Goal: Transaction & Acquisition: Purchase product/service

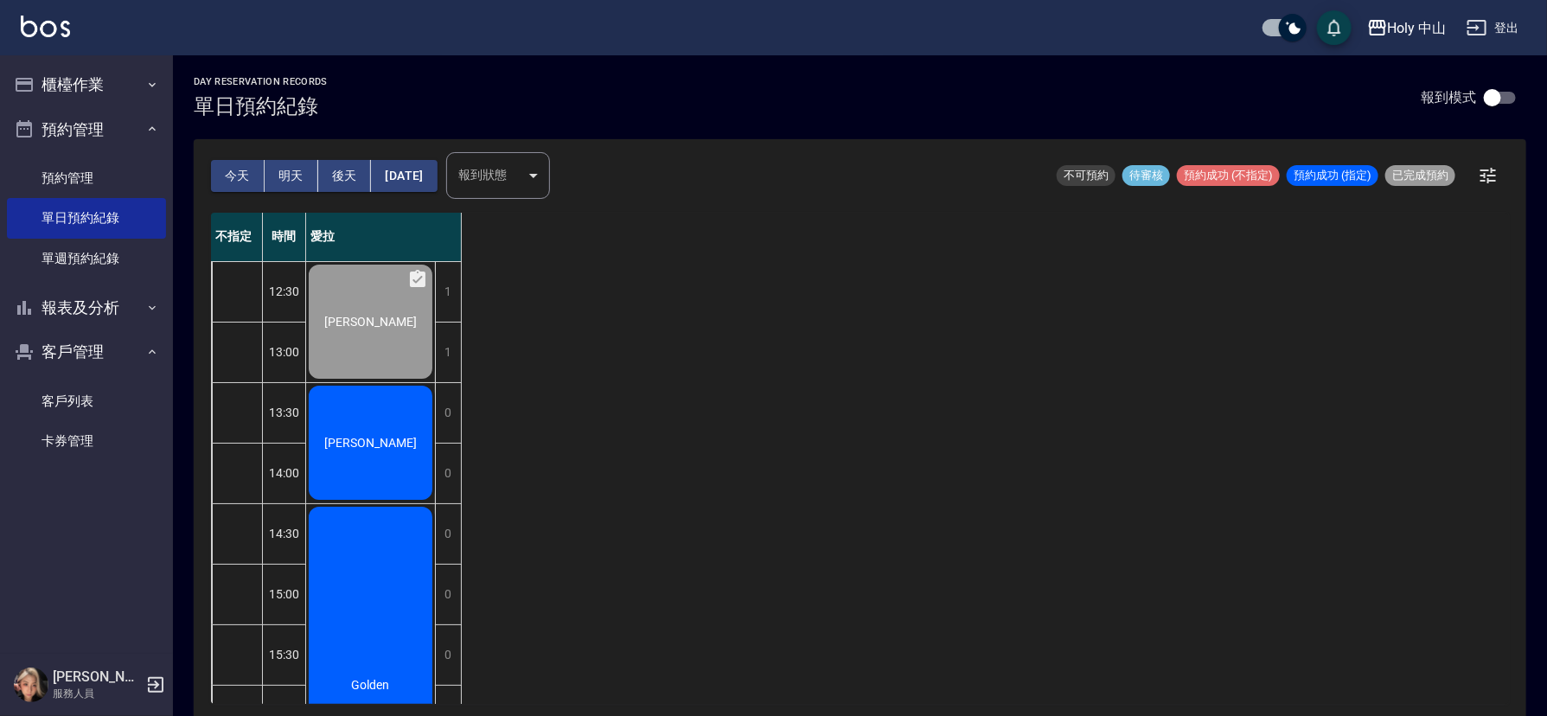
click at [394, 381] on div "[PERSON_NAME]" at bounding box center [370, 321] width 129 height 119
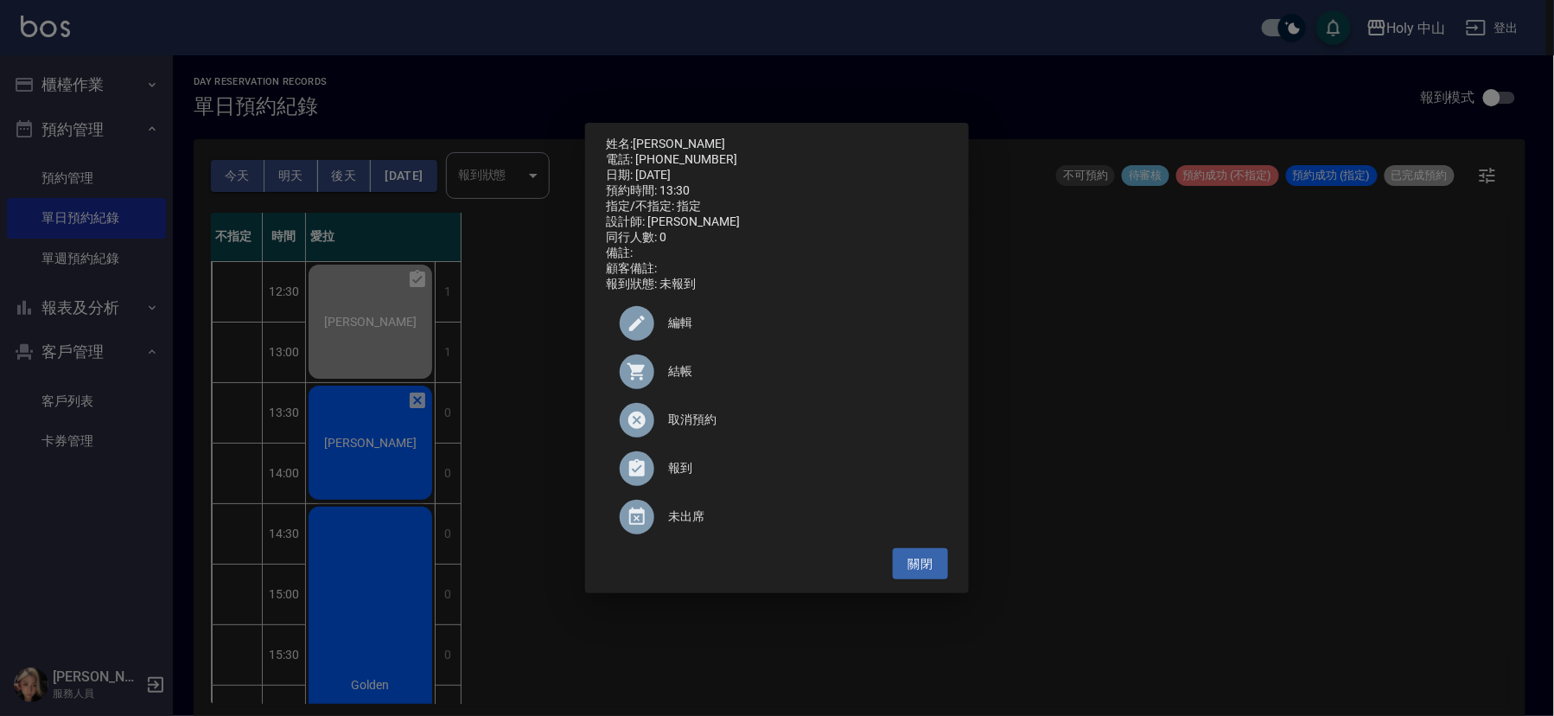
click at [683, 380] on span "結帳" at bounding box center [801, 371] width 266 height 18
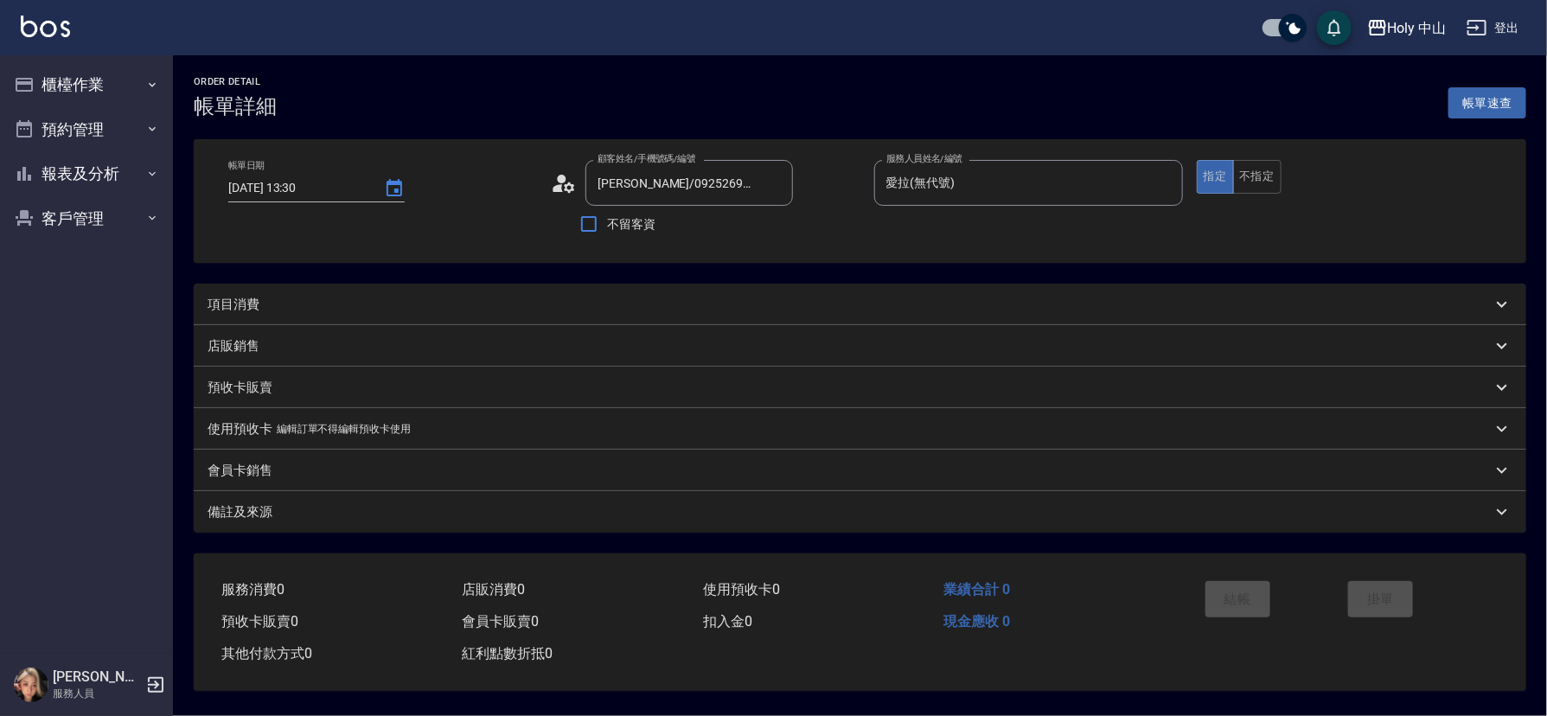
click at [448, 296] on div "項目消費" at bounding box center [849, 305] width 1284 height 18
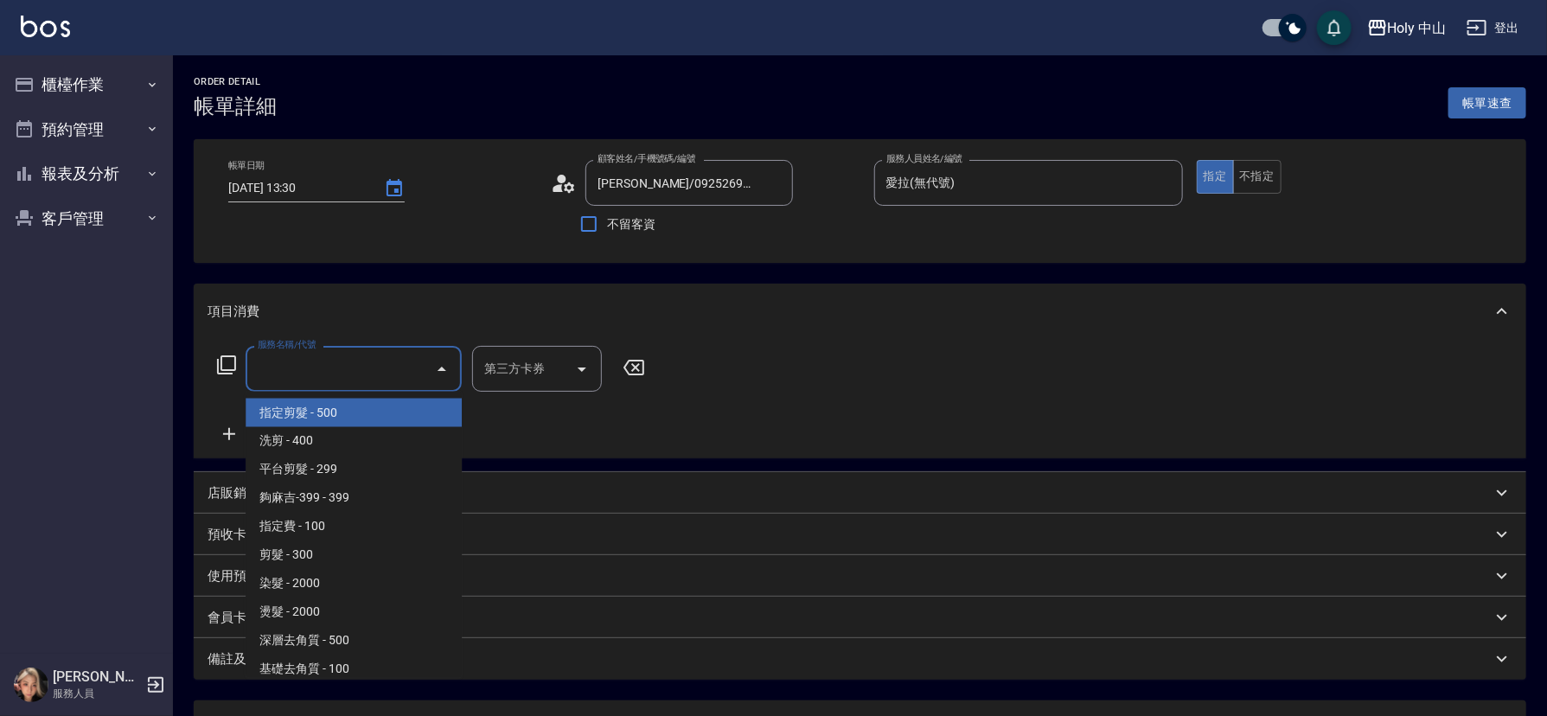
click at [389, 378] on input "服務名稱/代號" at bounding box center [340, 369] width 175 height 30
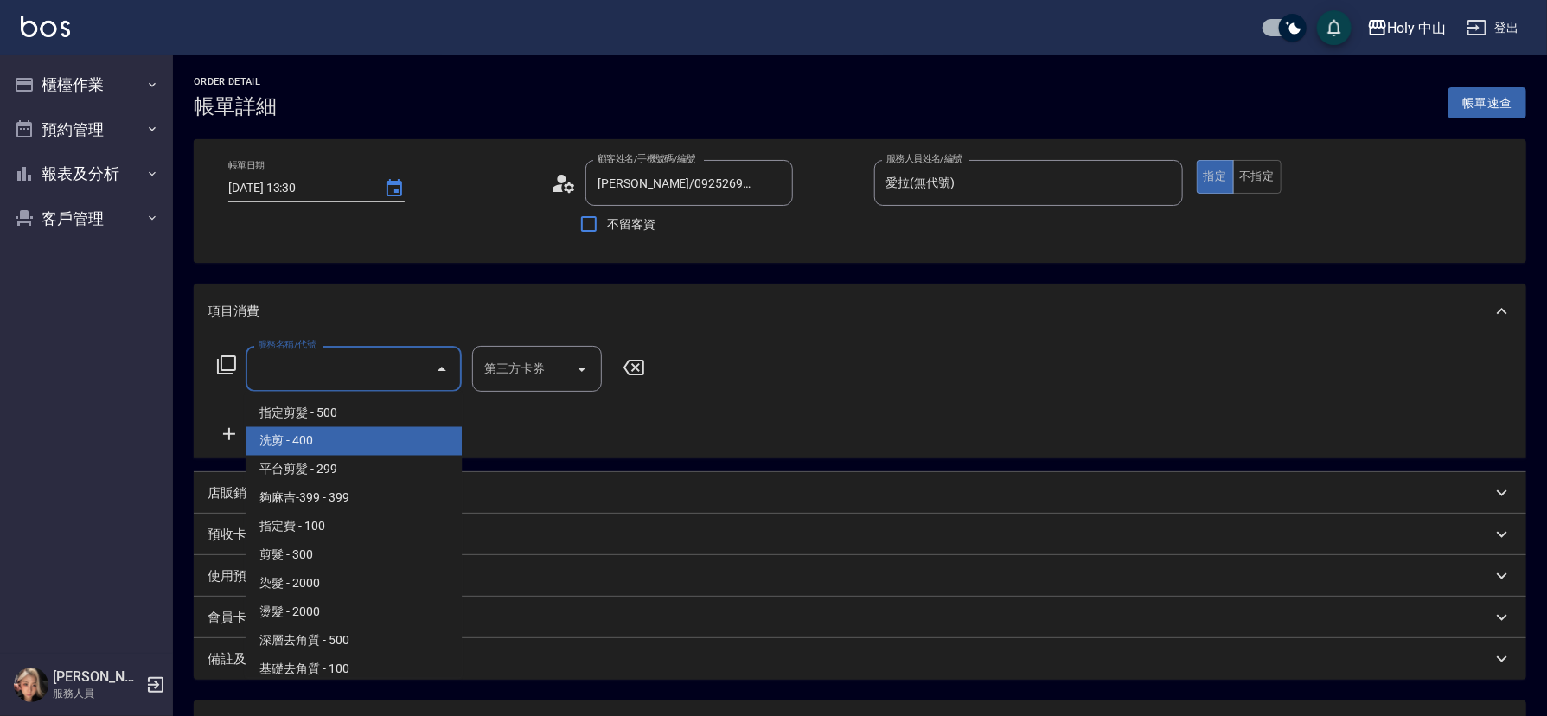
click at [348, 438] on span "洗剪 - 400" at bounding box center [354, 441] width 216 height 29
type input "洗剪(3)"
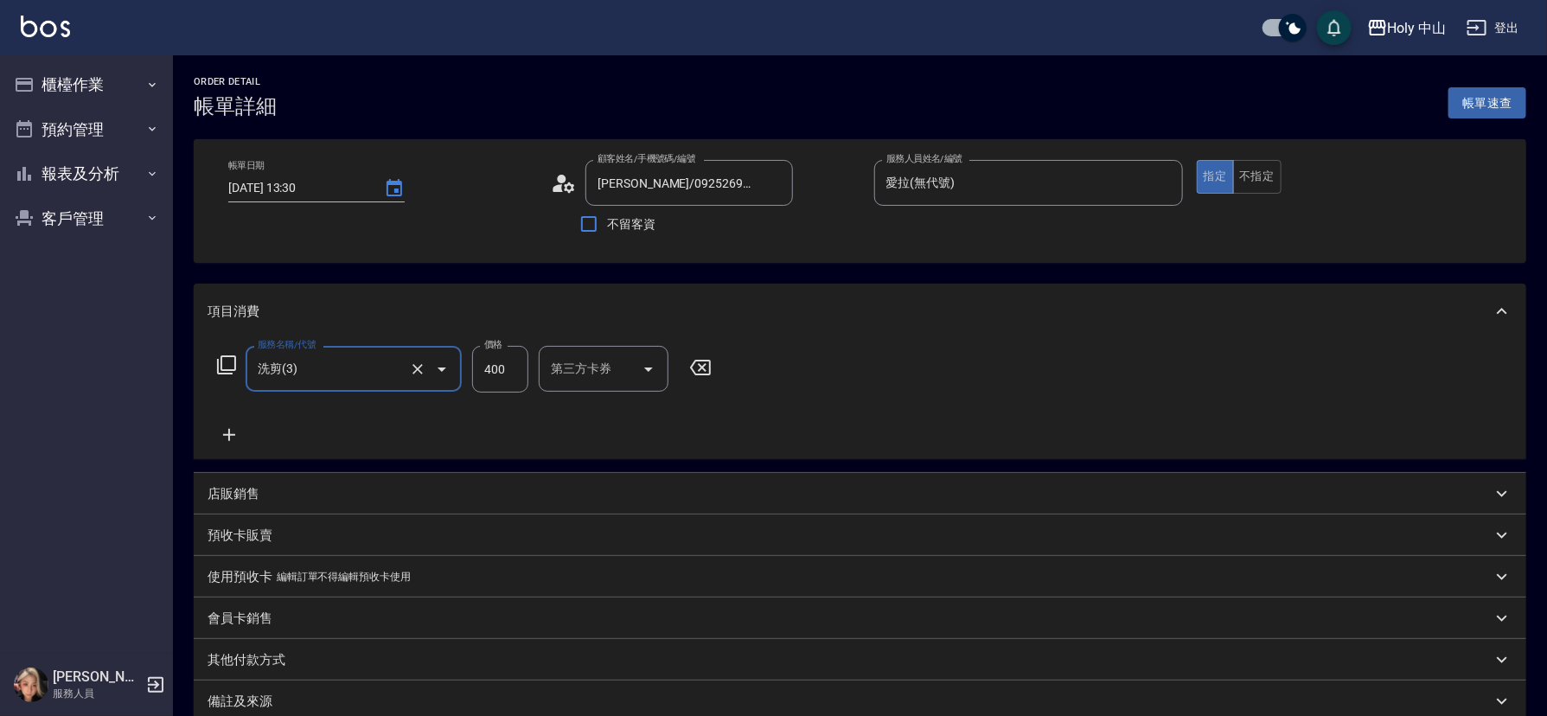
click at [495, 365] on input "400" at bounding box center [500, 369] width 56 height 47
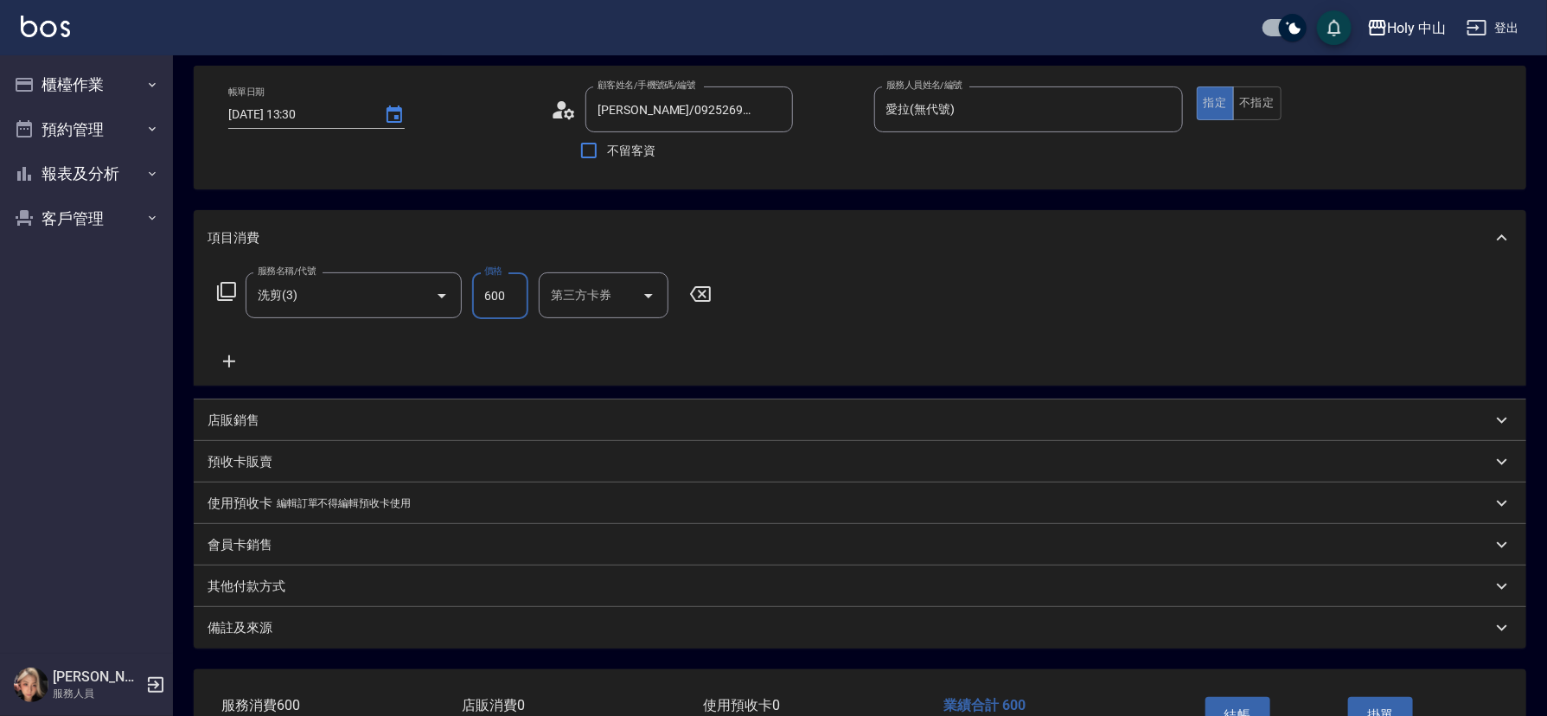
scroll to position [191, 0]
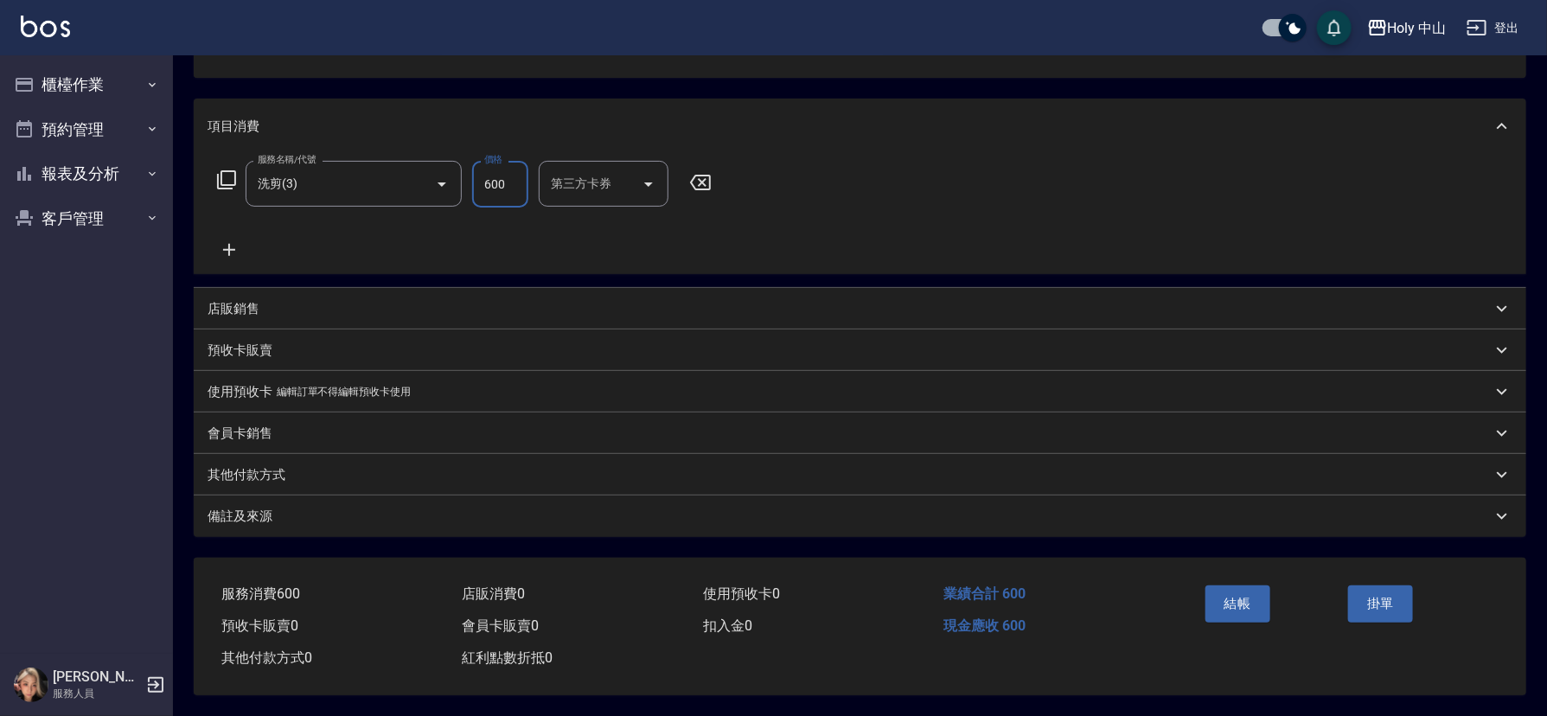
type input "600"
click at [629, 510] on div "備註及來源" at bounding box center [849, 516] width 1284 height 18
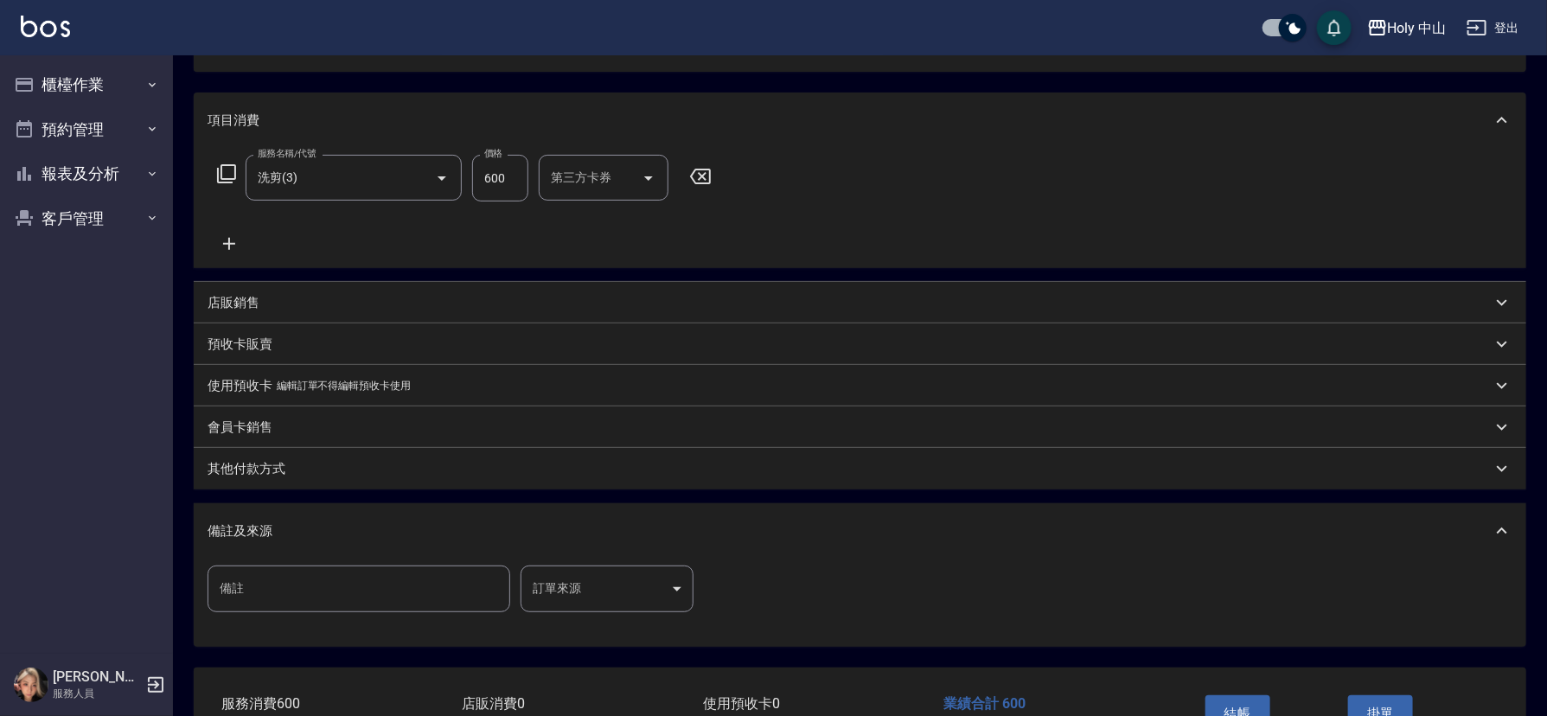
click at [570, 582] on body "Holy 中山 登出 櫃檯作業 打帳單 帳單列表 營業儀表板 現場電腦打卡 預約管理 預約管理 單日預約紀錄 單週預約紀錄 報表及分析 報表目錄 店家日報表 …" at bounding box center [773, 317] width 1547 height 1017
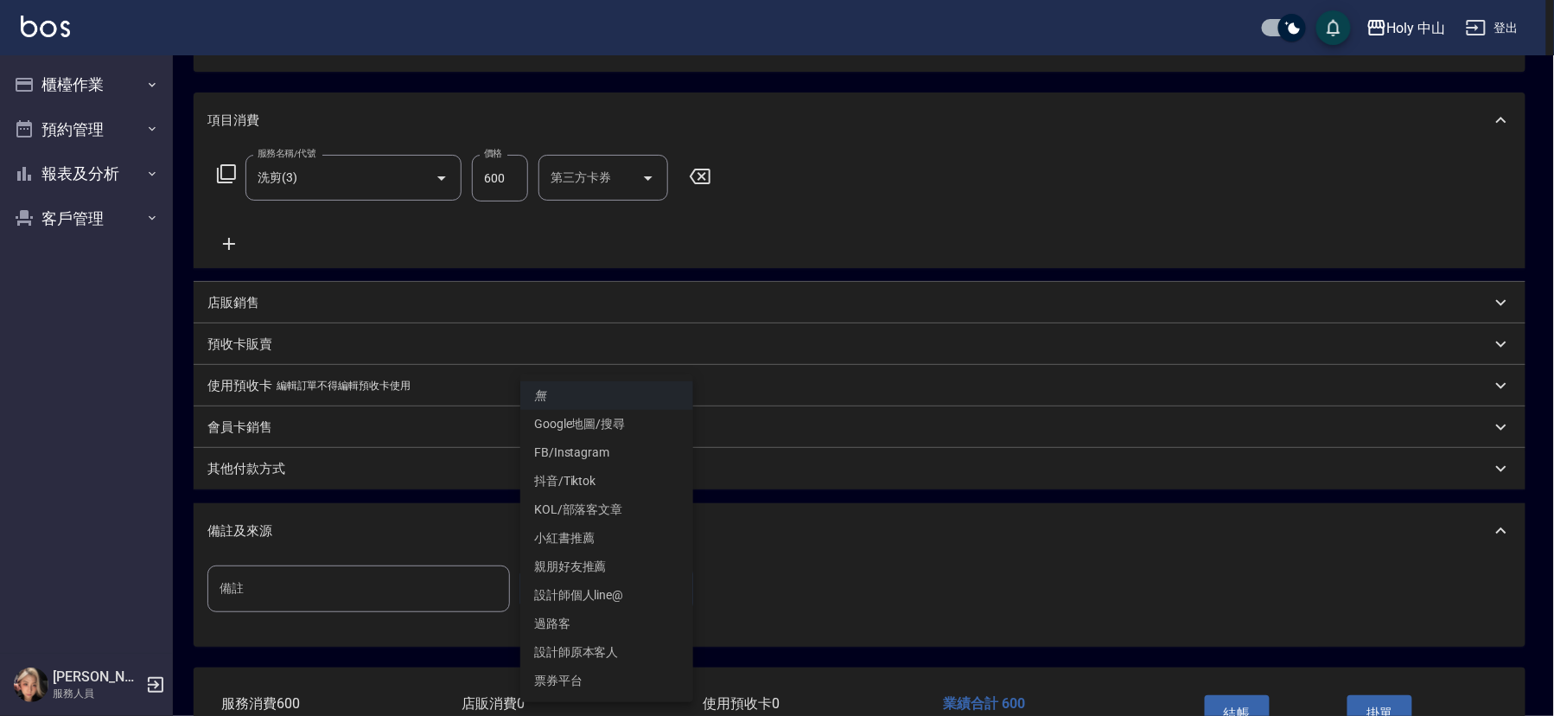
click at [609, 653] on li "設計師原本客人" at bounding box center [606, 652] width 173 height 29
type input "設計師原本客人"
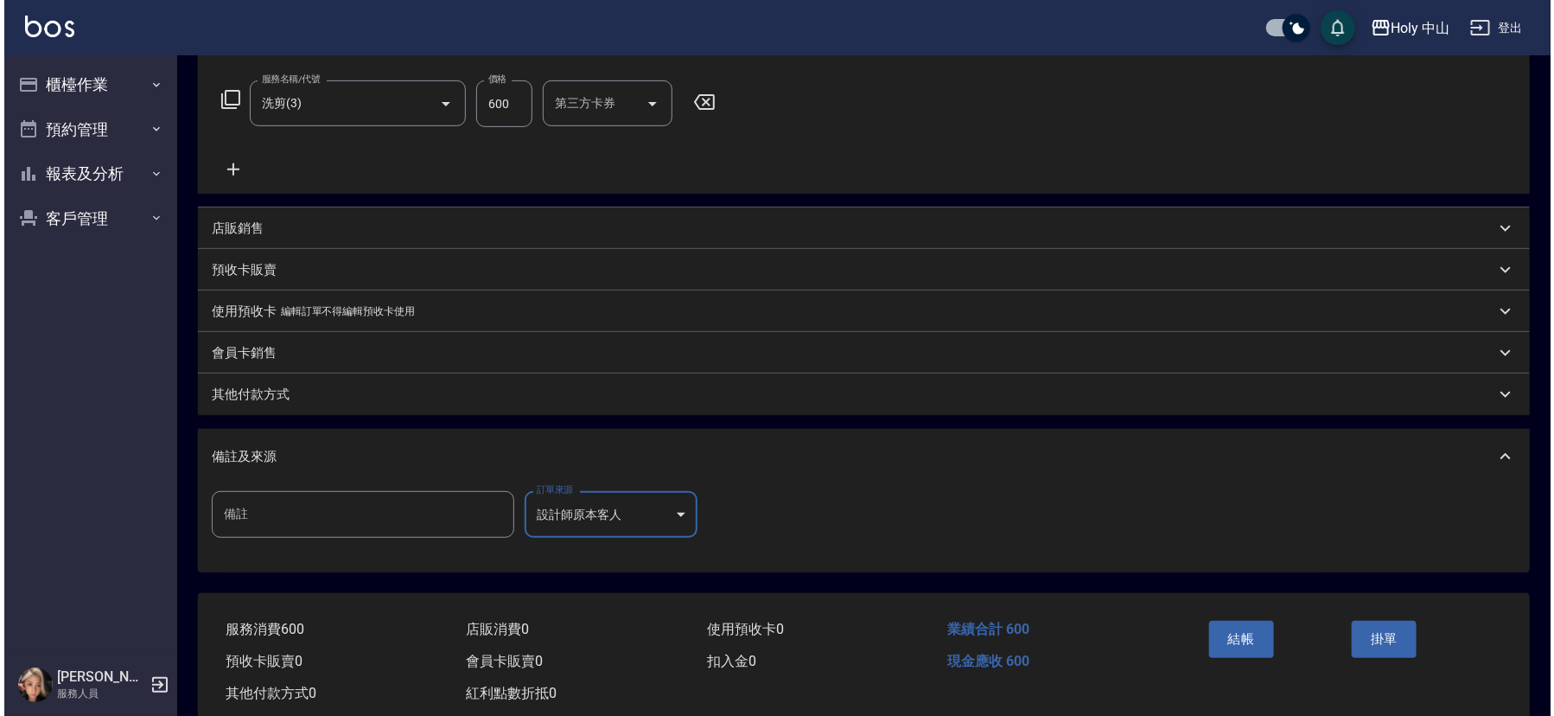
scroll to position [307, 0]
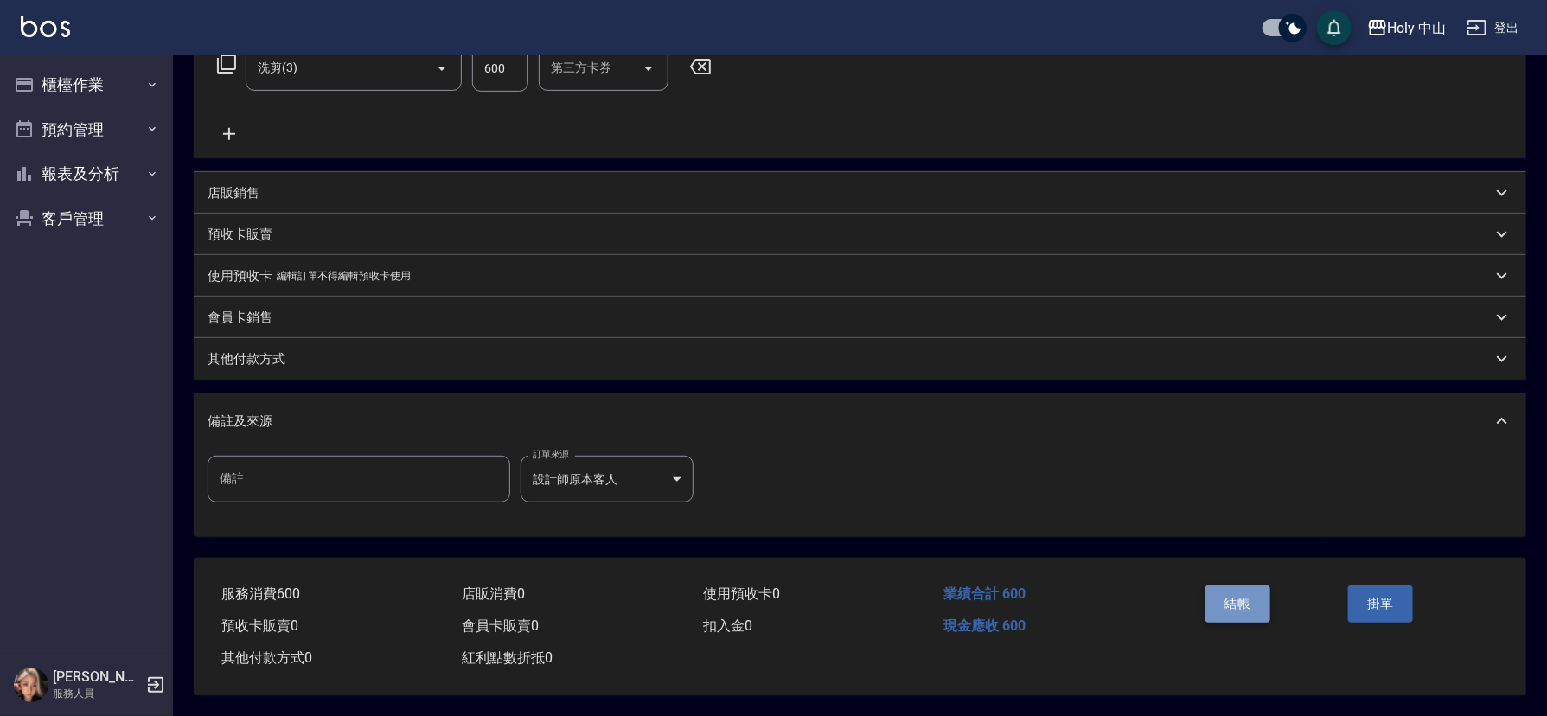
click at [1216, 585] on button "結帳" at bounding box center [1237, 603] width 65 height 36
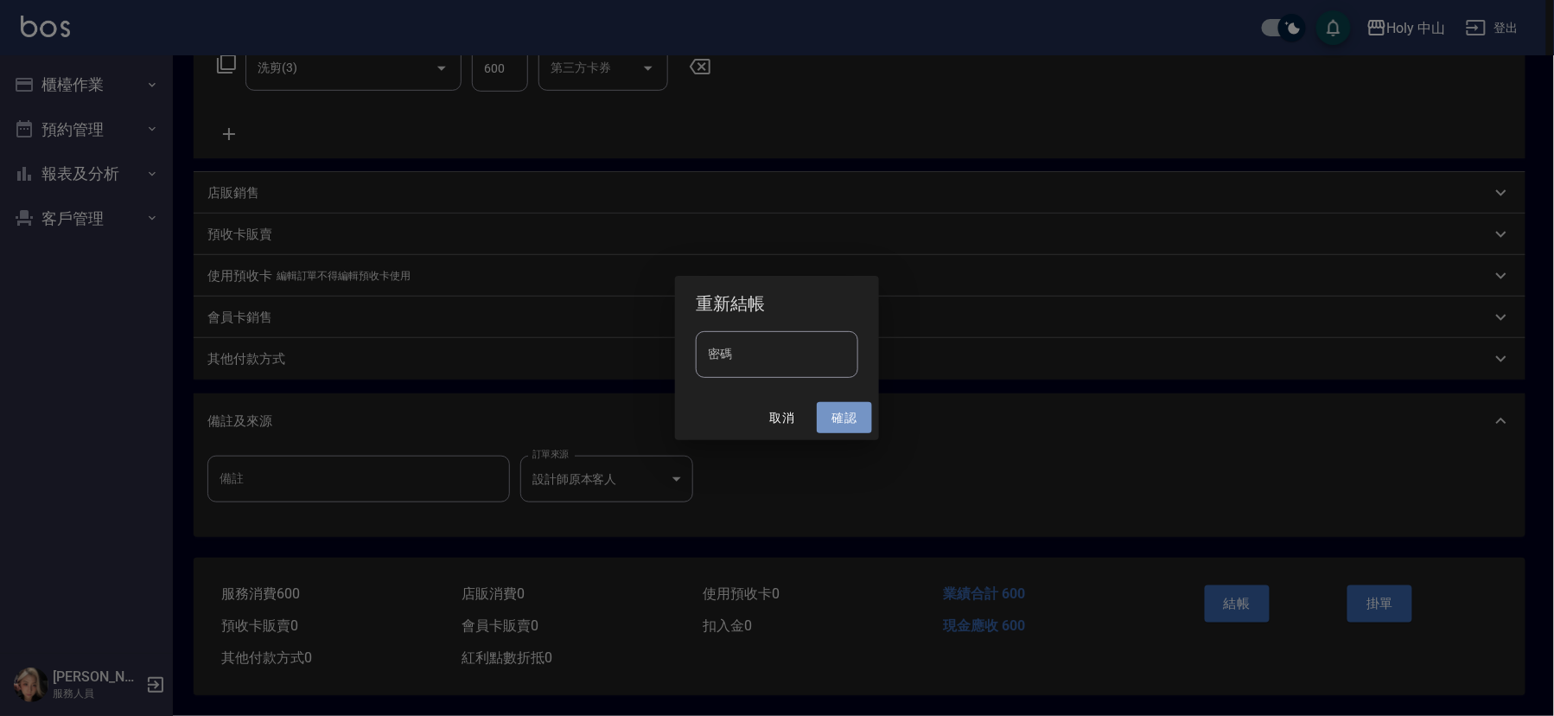
click at [845, 417] on button "確認" at bounding box center [844, 418] width 55 height 32
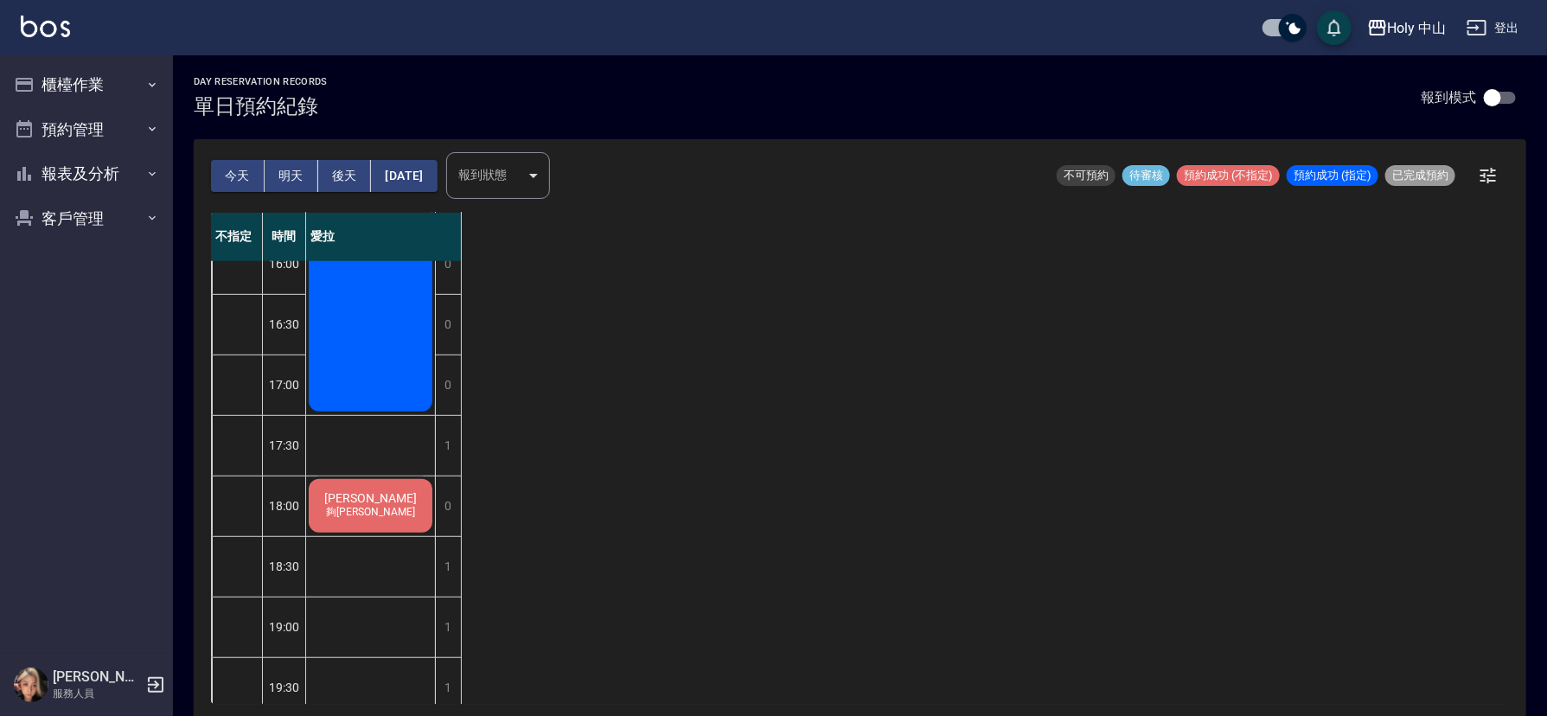
scroll to position [285, 0]
